Goal: Navigation & Orientation: Find specific page/section

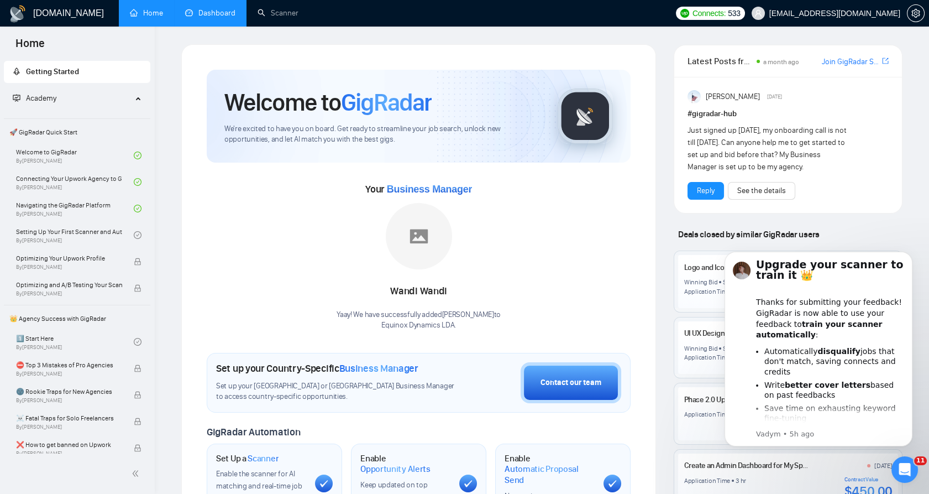
click at [230, 14] on link "Dashboard" at bounding box center [210, 12] width 50 height 9
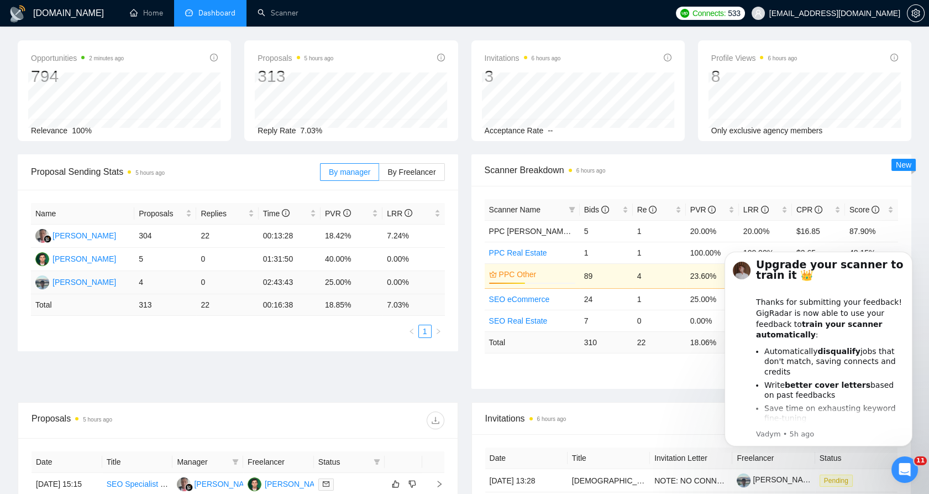
scroll to position [123, 0]
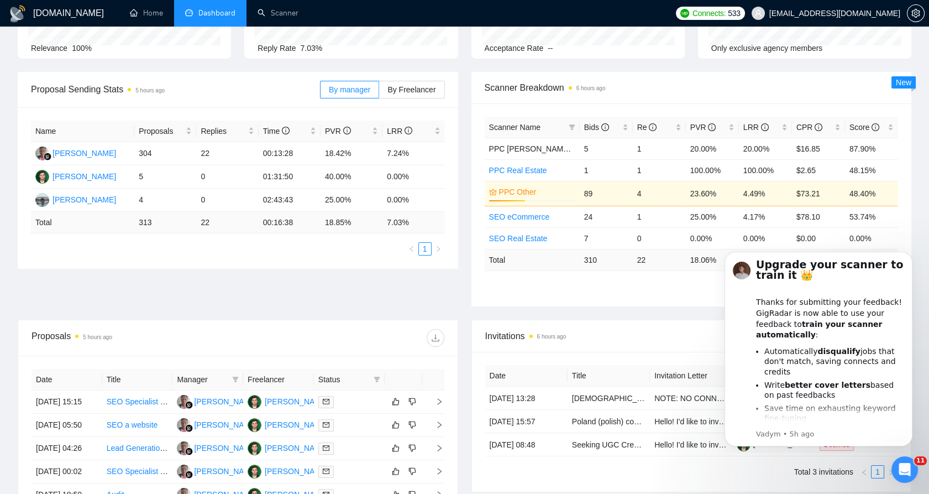
click at [221, 11] on span "Dashboard" at bounding box center [216, 12] width 37 height 9
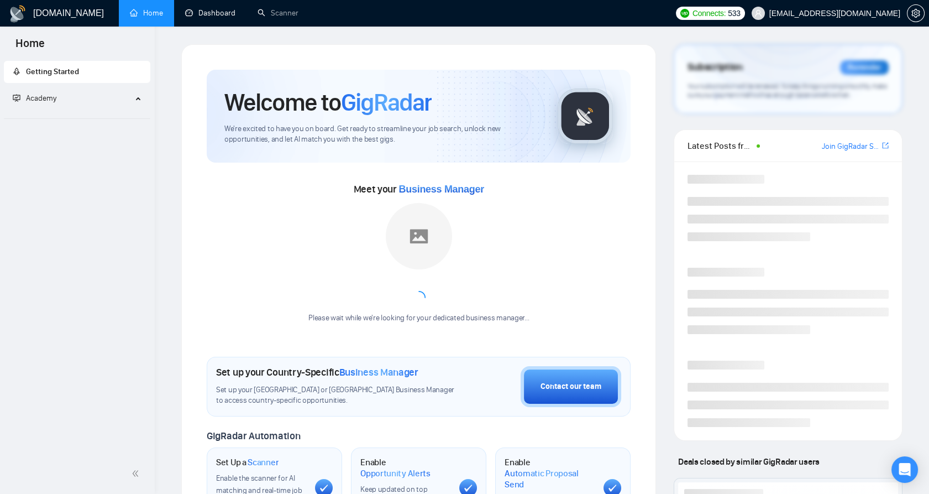
click at [236, 15] on link "Dashboard" at bounding box center [210, 12] width 50 height 9
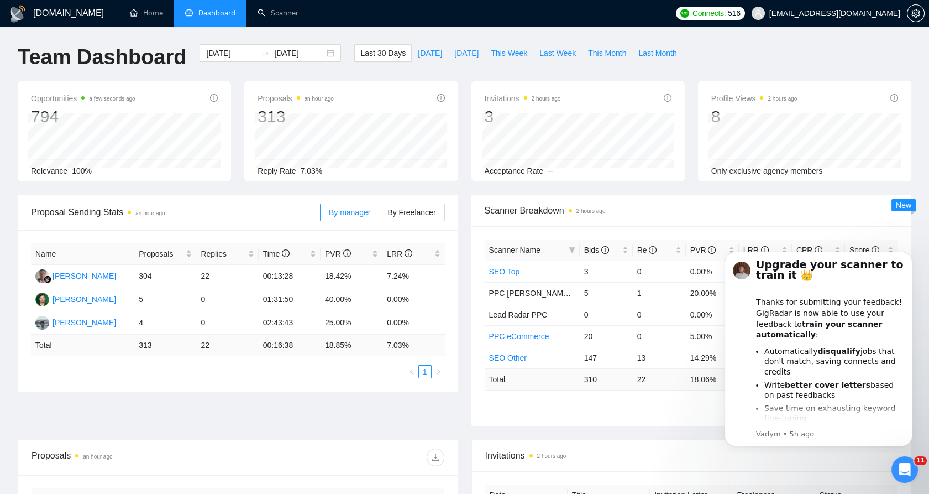
click at [643, 407] on ul "1 2" at bounding box center [692, 405] width 414 height 13
click at [689, 441] on div "Invitations 2 hours ago" at bounding box center [691, 455] width 413 height 32
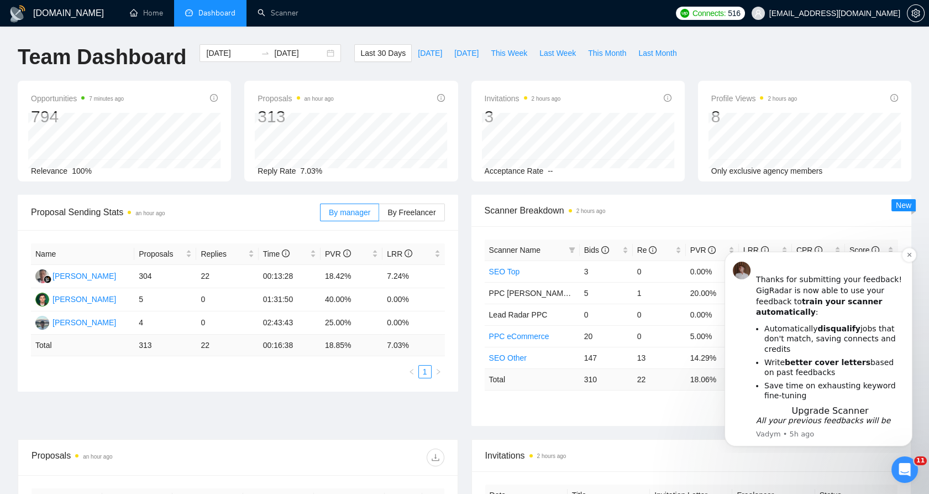
scroll to position [24, 0]
click at [674, 426] on div "Proposal Sending Stats an hour ago By manager By Freelancer Name Proposals Repl…" at bounding box center [464, 317] width 907 height 244
click at [603, 247] on icon "info-circle" at bounding box center [605, 250] width 8 height 8
click at [584, 247] on div "Bids" at bounding box center [606, 250] width 44 height 12
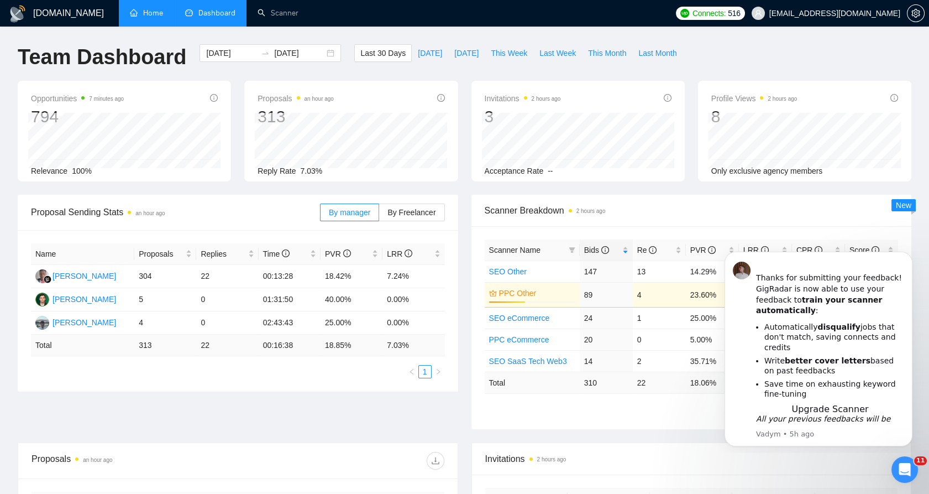
click at [143, 15] on link "Home" at bounding box center [146, 12] width 33 height 9
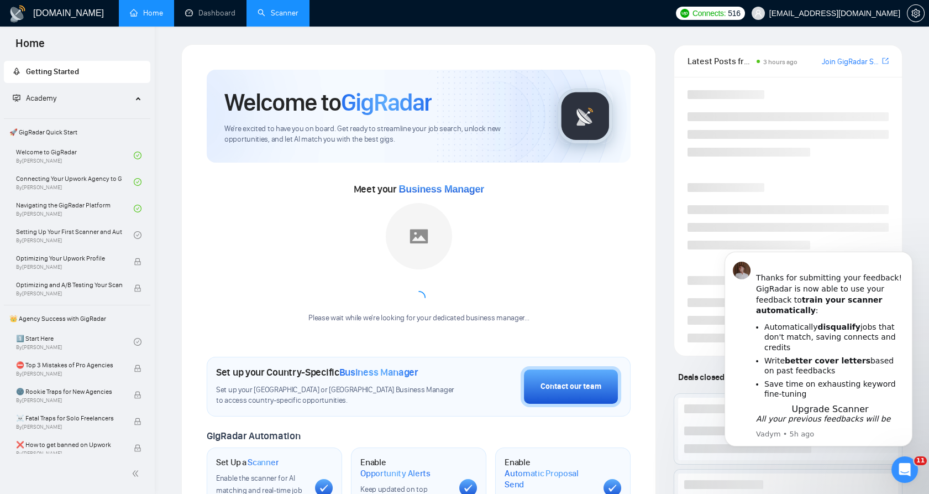
click at [287, 15] on link "Scanner" at bounding box center [278, 12] width 41 height 9
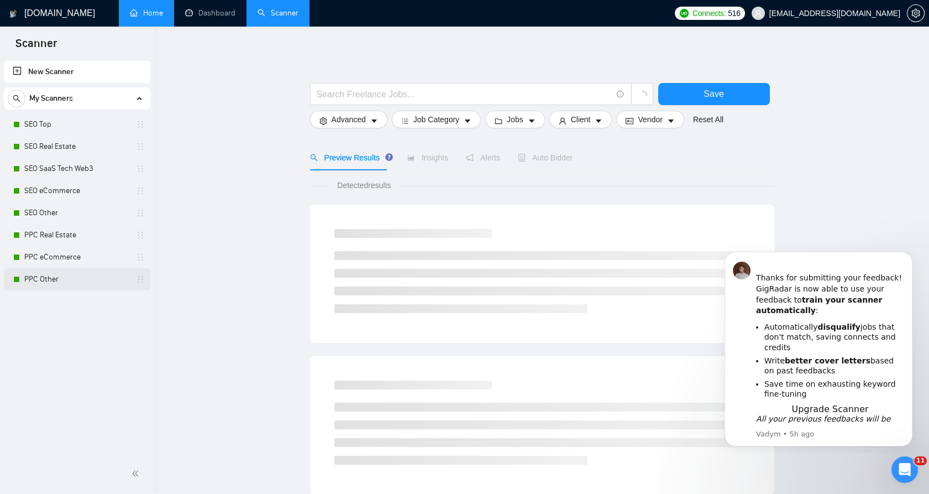
click at [62, 274] on link "PPC Other" at bounding box center [76, 279] width 105 height 22
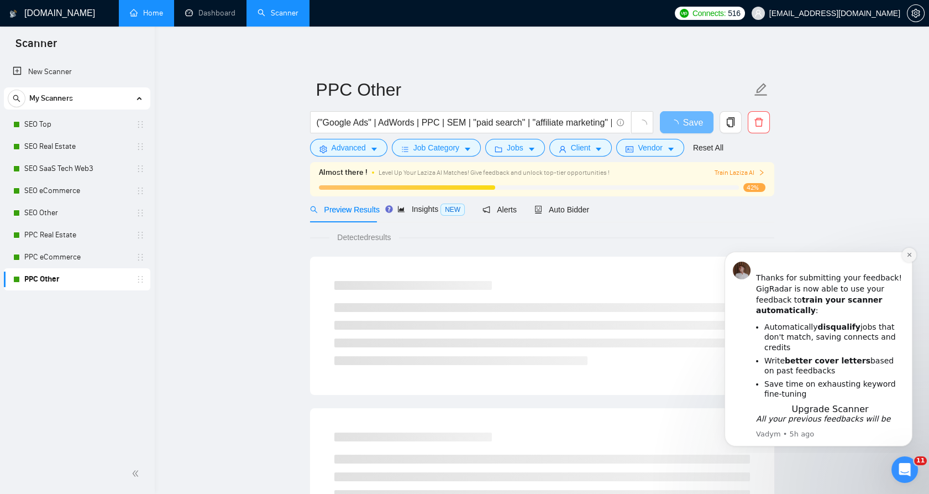
click at [908, 255] on icon "Dismiss notification" at bounding box center [910, 255] width 6 height 6
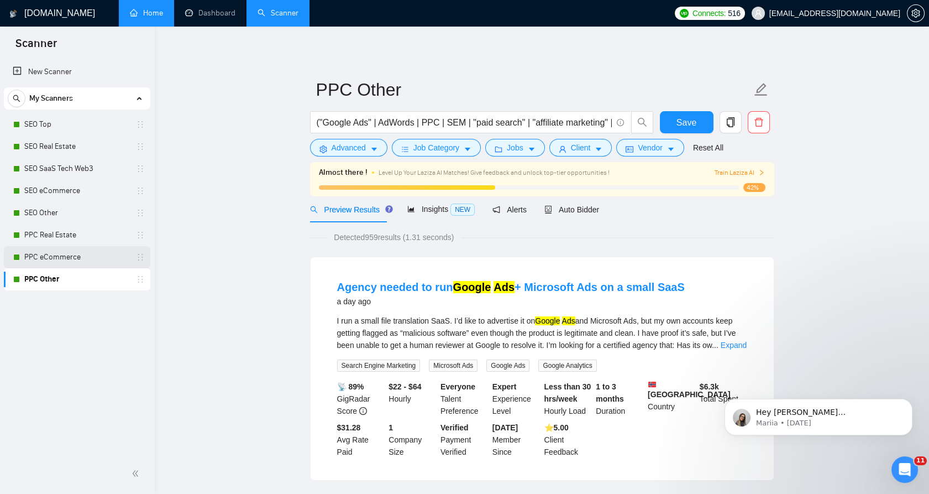
click at [53, 253] on link "PPC eCommerce" at bounding box center [76, 257] width 105 height 22
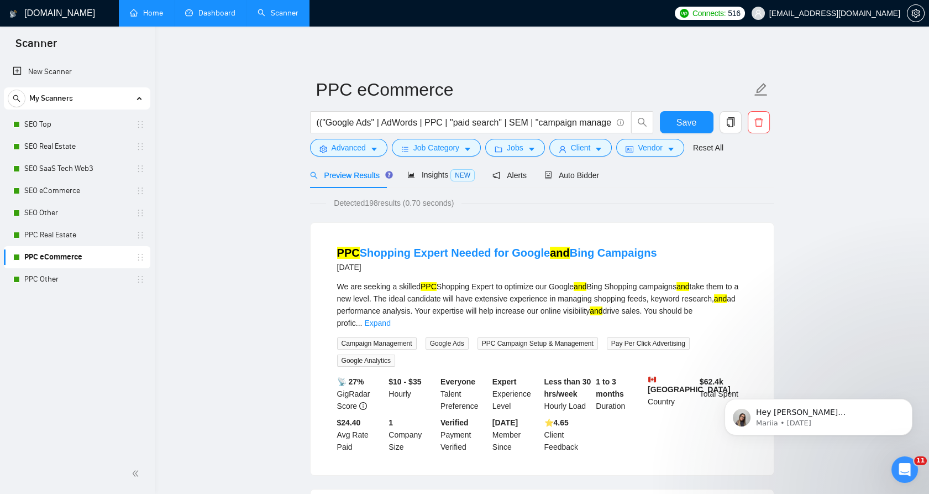
click at [226, 17] on link "Dashboard" at bounding box center [210, 12] width 50 height 9
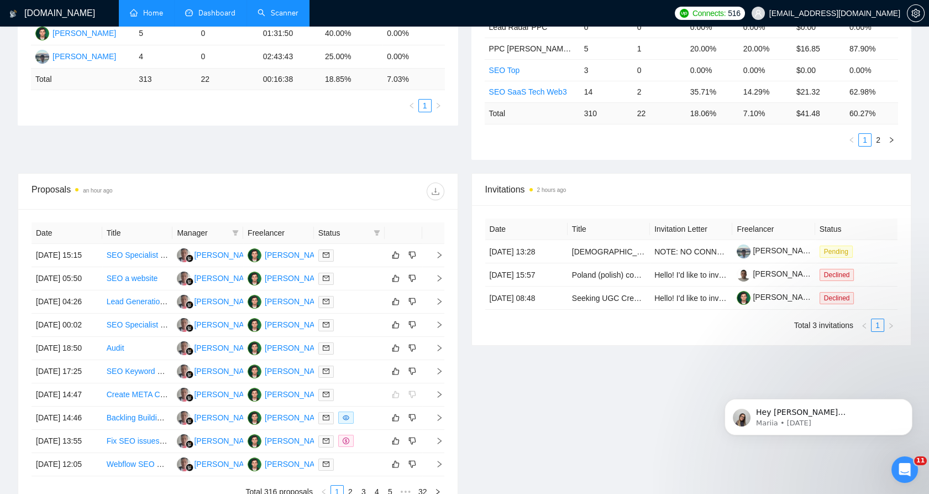
scroll to position [368, 0]
